Goal: Task Accomplishment & Management: Complete application form

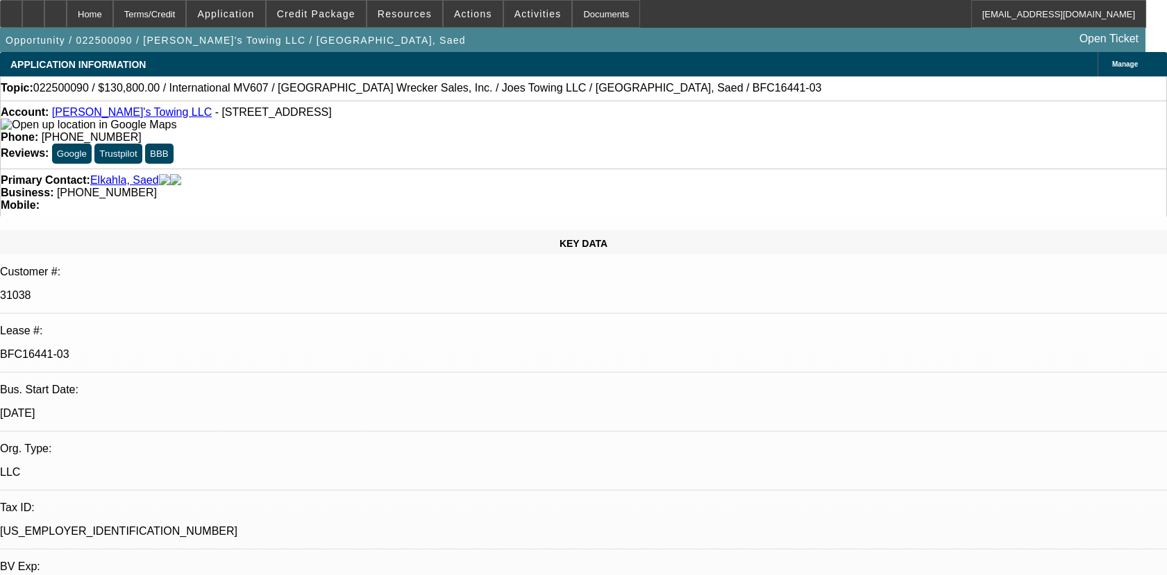
select select "0"
select select "6"
select select "0"
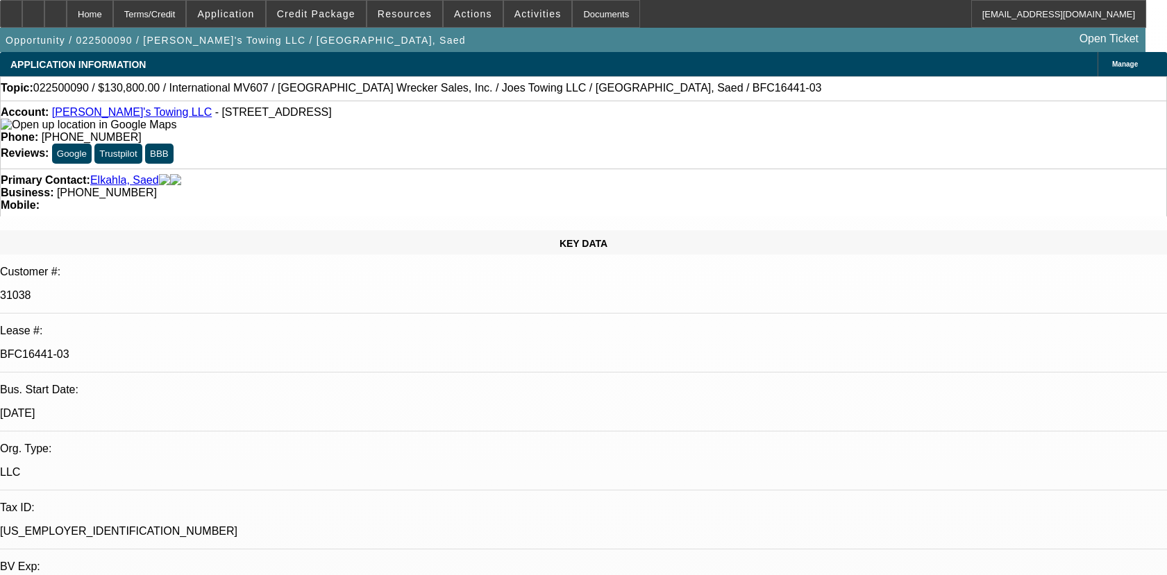
select select "0"
select select "6"
select select "0"
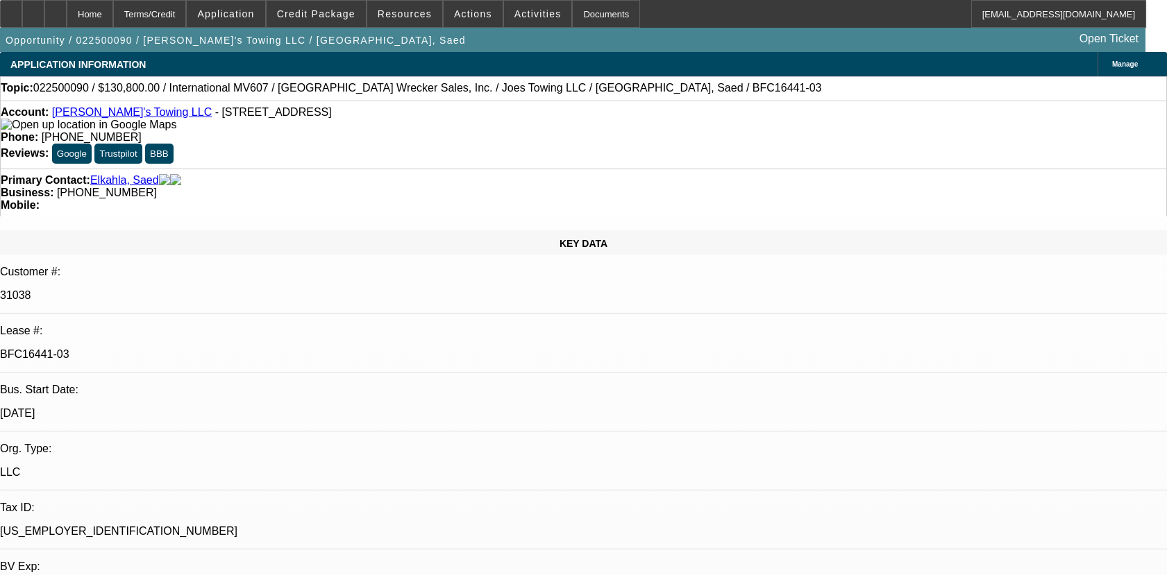
select select "2"
select select "0"
select select "6"
select select "0"
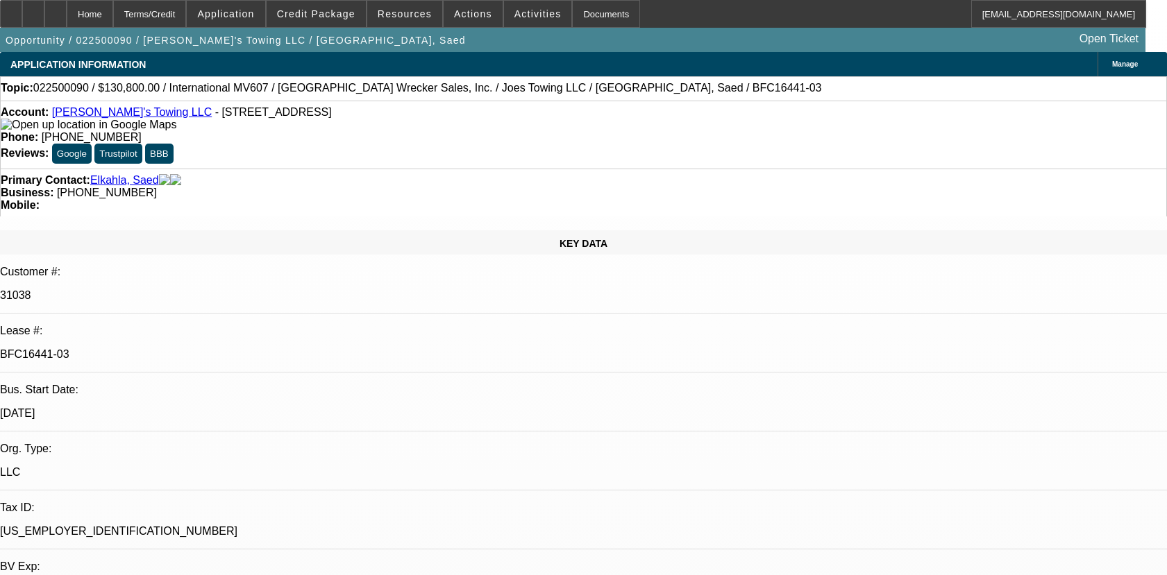
select select "2"
select select "0"
select select "6"
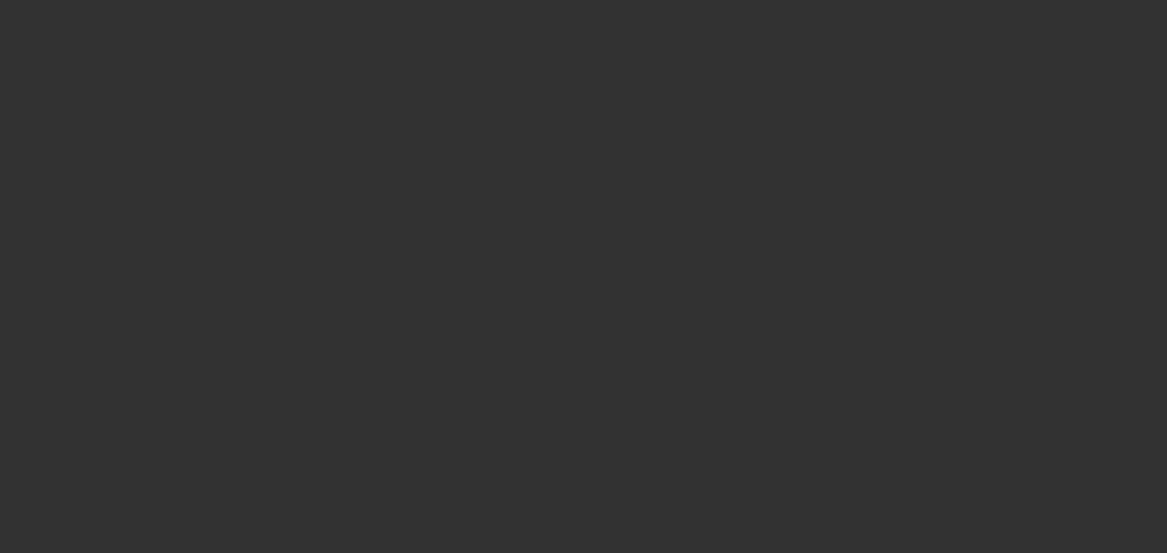
select select "0"
select select "2"
select select "0.1"
select select "4"
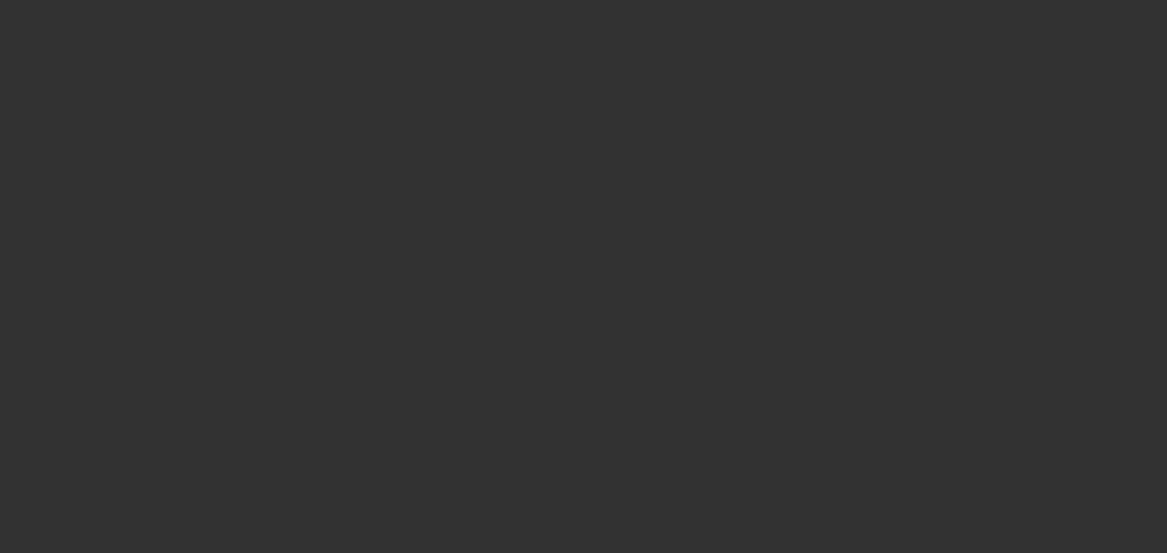
select select "0"
select select "2"
select select "0.1"
select select "4"
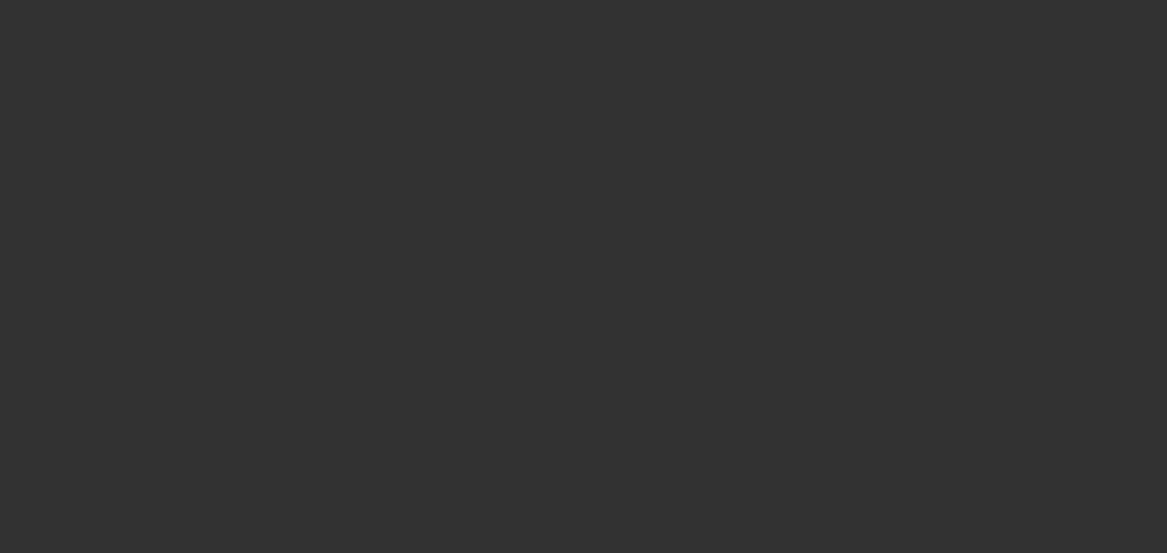
select select "0"
select select "2"
select select "0.1"
select select "4"
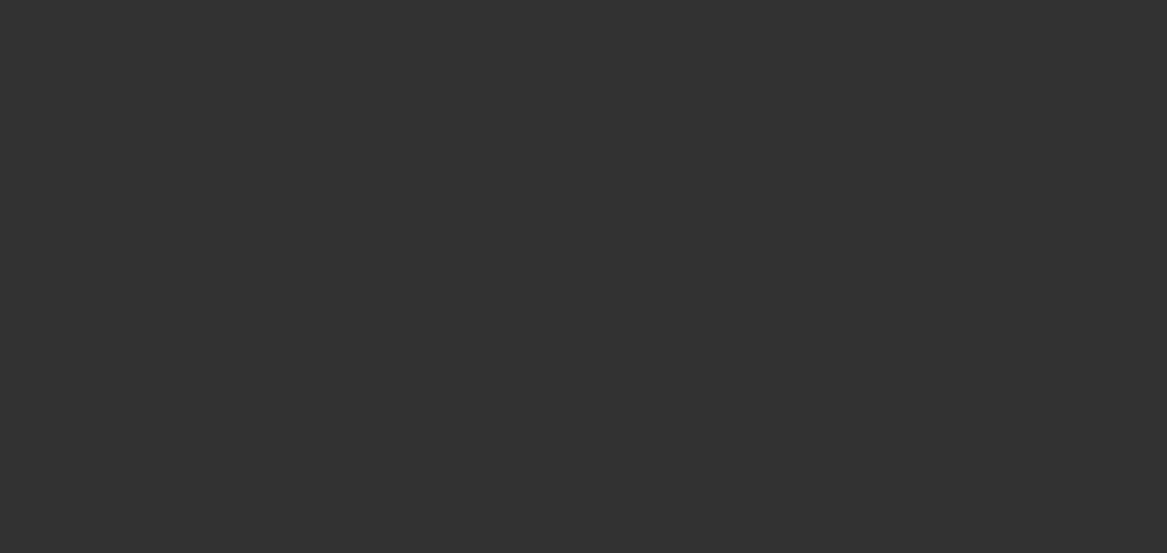
select select "0"
select select "2"
select select "0"
select select "6"
